Goal: Check status: Check status

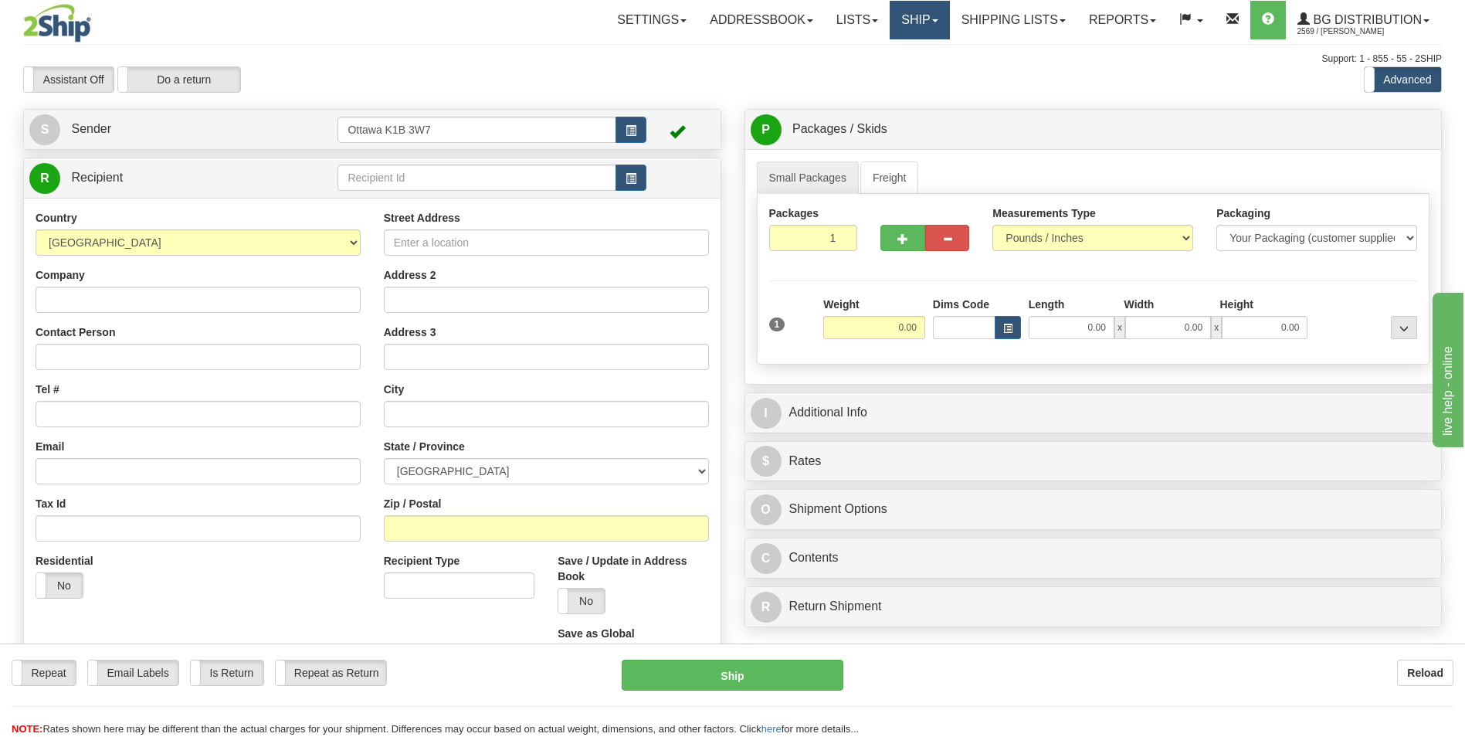
click at [913, 19] on link "Ship" at bounding box center [919, 20] width 59 height 39
click at [1007, 15] on link "Shipping lists" at bounding box center [1013, 20] width 127 height 39
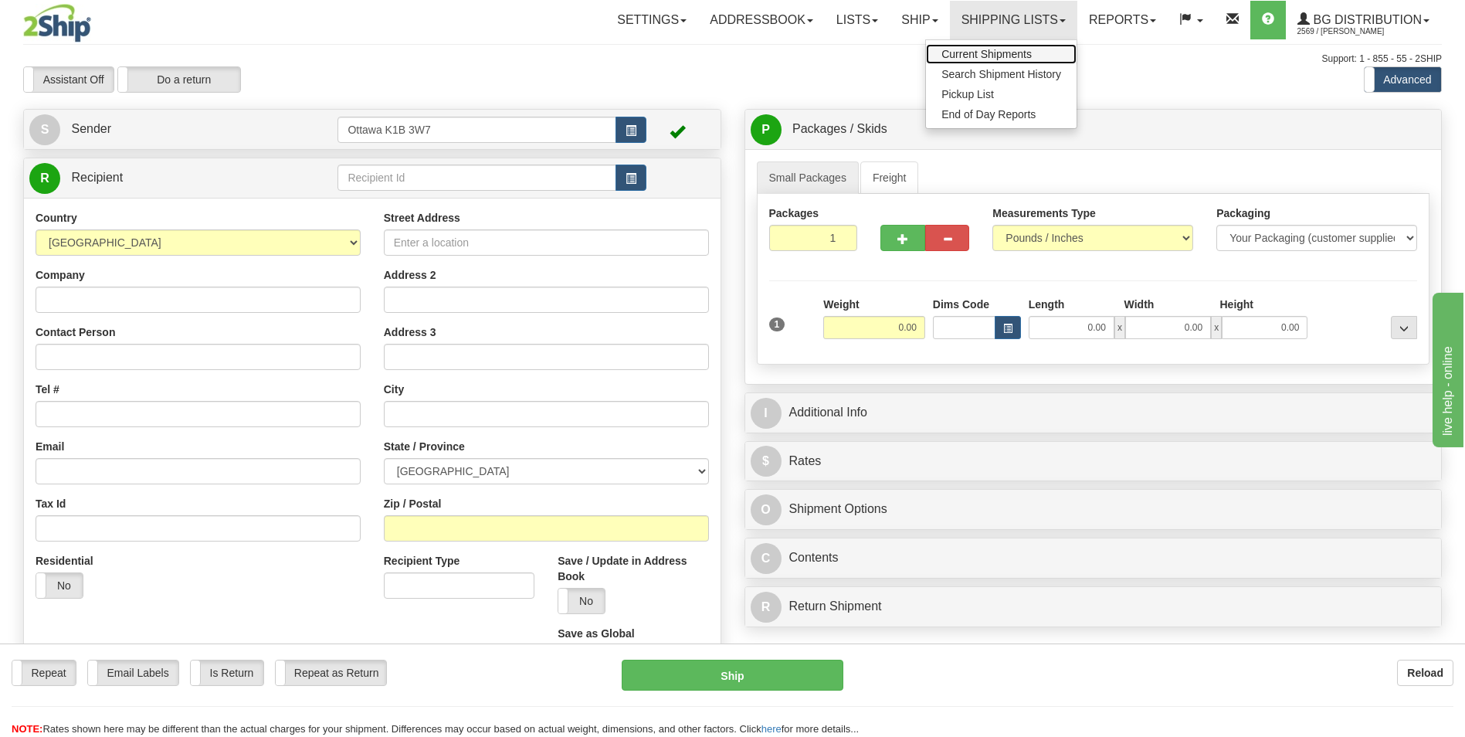
click at [1002, 50] on span "Current Shipments" at bounding box center [987, 54] width 90 height 12
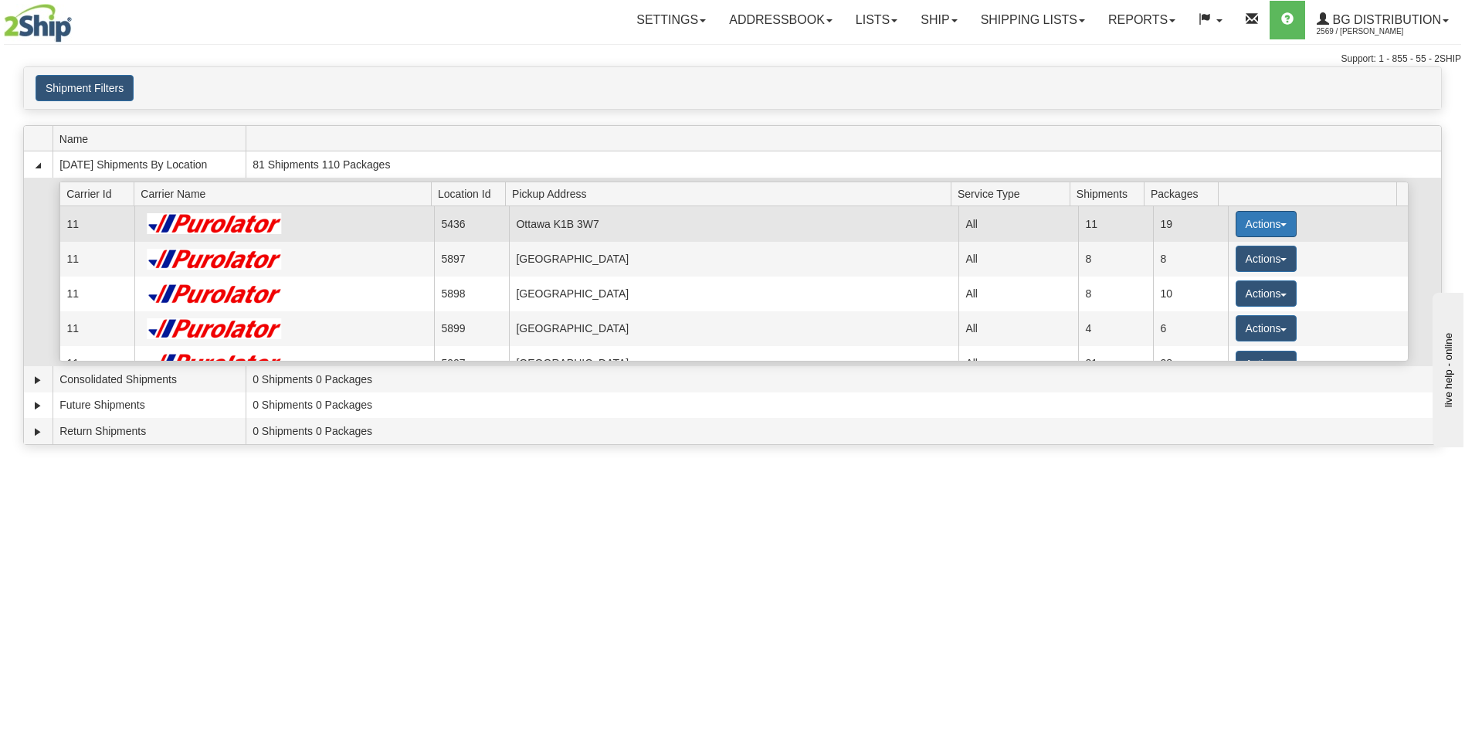
click at [1248, 224] on button "Actions" at bounding box center [1267, 224] width 62 height 26
click at [1205, 253] on span "Details" at bounding box center [1209, 252] width 42 height 11
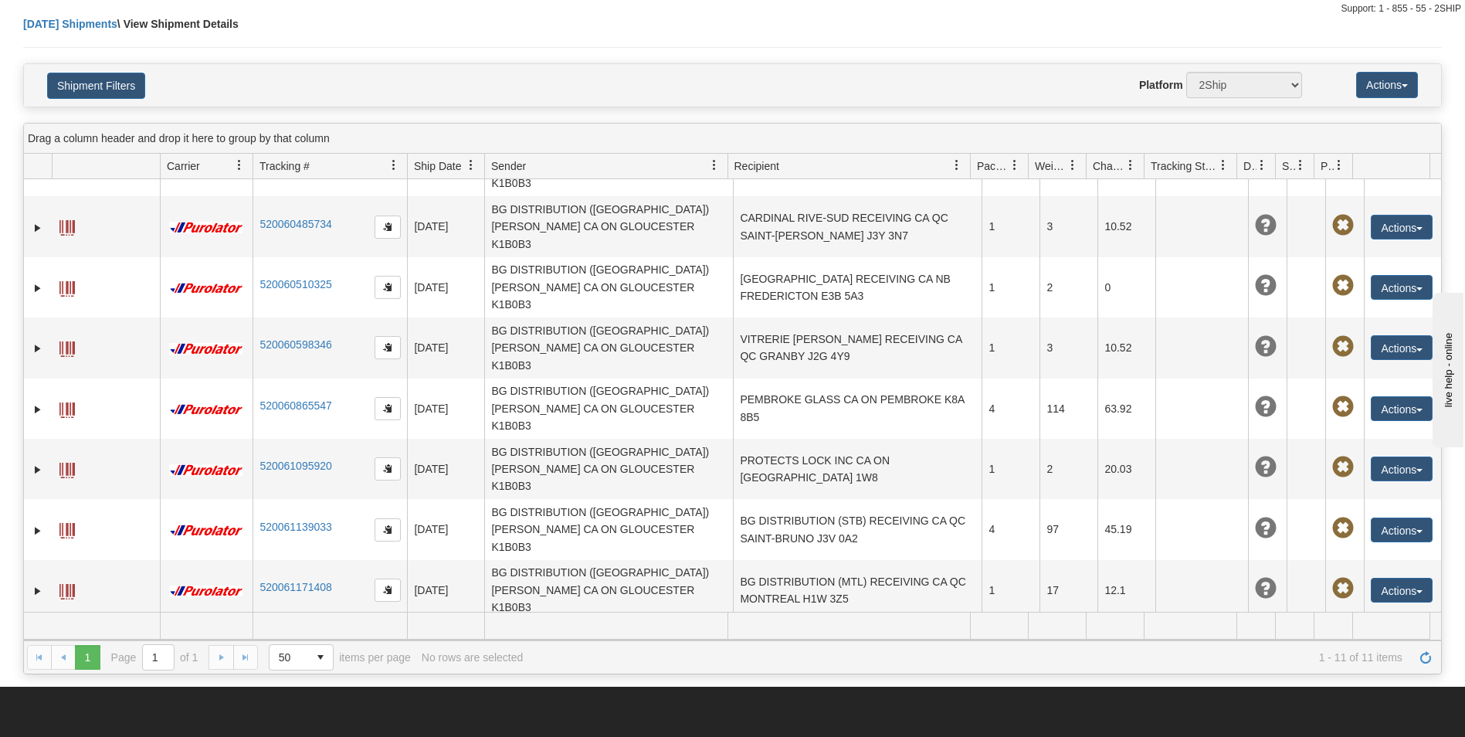
scroll to position [77, 0]
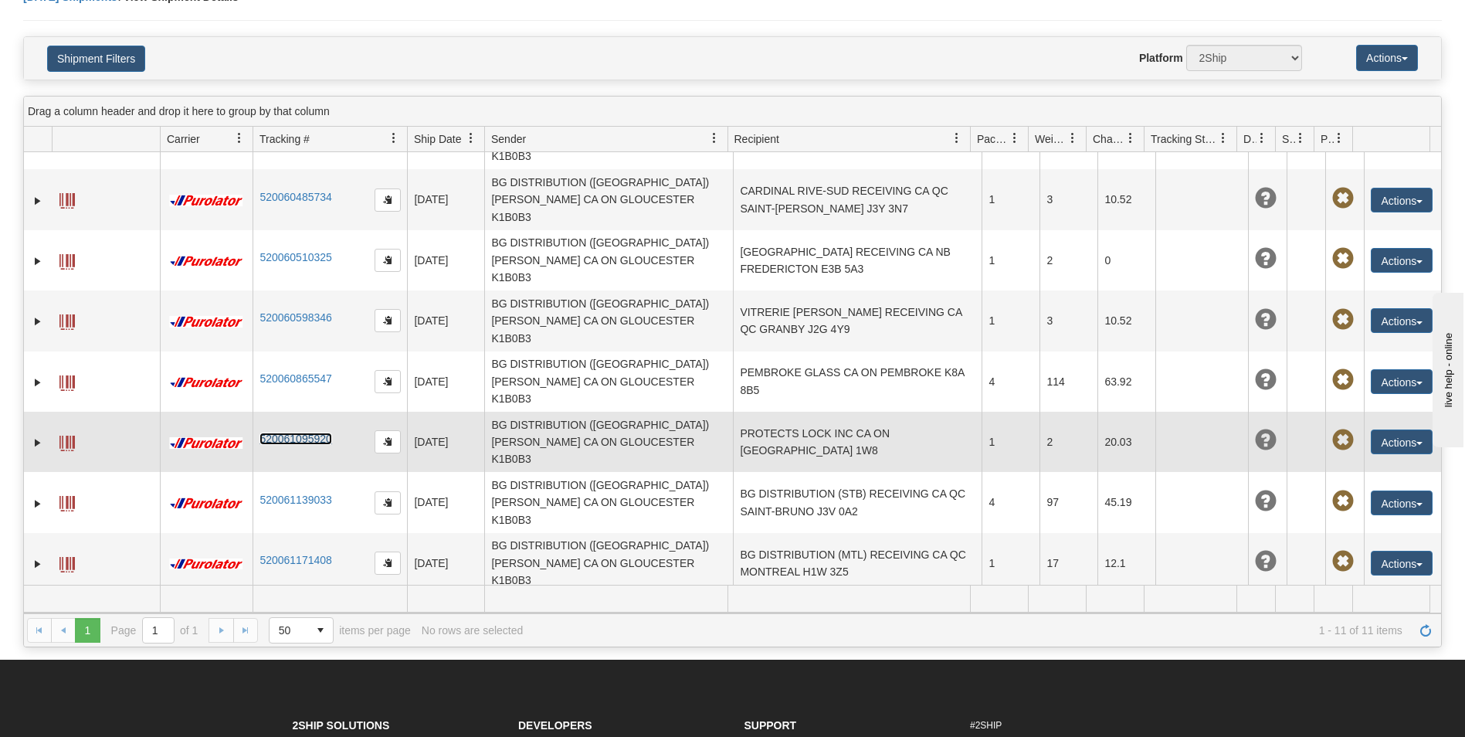
click at [294, 433] on link "520061095920" at bounding box center [296, 439] width 72 height 12
